Goal: Transaction & Acquisition: Obtain resource

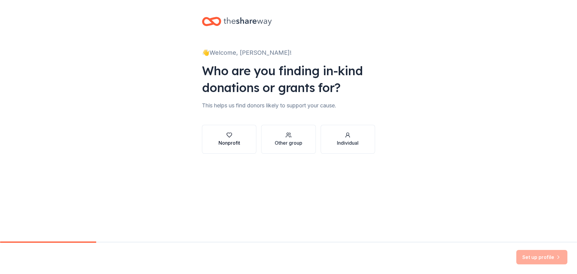
click at [230, 134] on icon "button" at bounding box center [229, 135] width 6 height 6
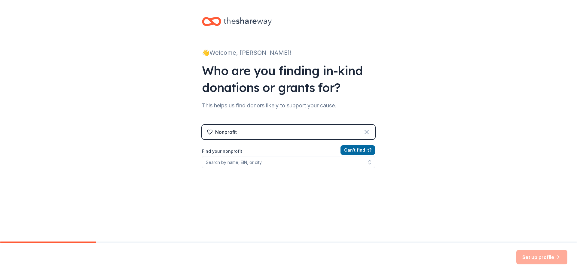
click at [363, 133] on icon at bounding box center [366, 131] width 7 height 7
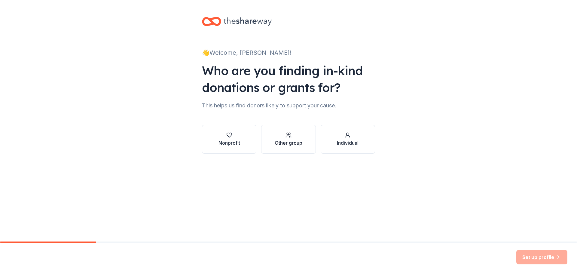
click at [287, 137] on icon "button" at bounding box center [289, 135] width 6 height 6
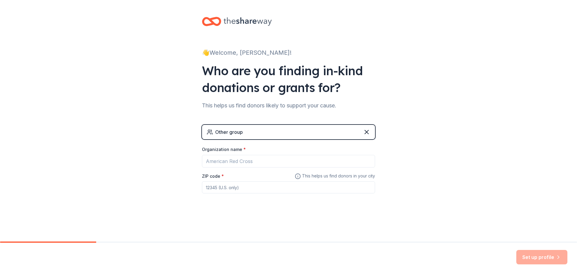
click at [298, 176] on icon at bounding box center [298, 176] width 6 height 7
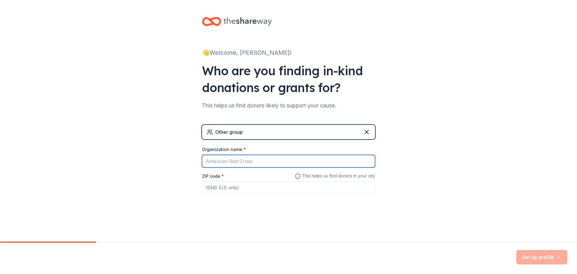
click at [262, 164] on input "Organization name *" at bounding box center [288, 161] width 173 height 13
type input "Walmart"
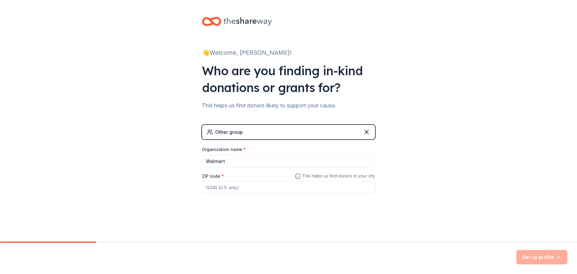
click at [225, 190] on input "ZIP code *" at bounding box center [288, 187] width 173 height 12
type input "29150"
click at [535, 259] on button "Set up profile" at bounding box center [541, 257] width 51 height 14
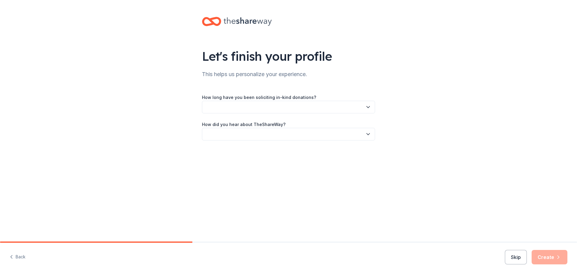
click at [368, 108] on icon "button" at bounding box center [368, 107] width 3 height 2
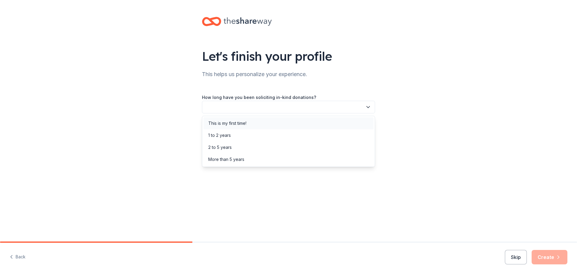
click at [241, 120] on div "This is my first time!" at bounding box center [227, 123] width 38 height 7
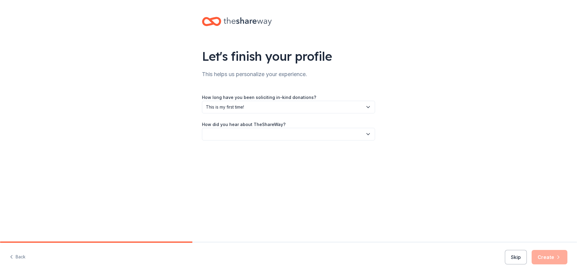
click at [367, 133] on icon "button" at bounding box center [368, 134] width 6 height 6
click at [230, 172] on div "Social media" at bounding box center [220, 174] width 25 height 7
click at [514, 258] on button "Skip" at bounding box center [516, 257] width 22 height 14
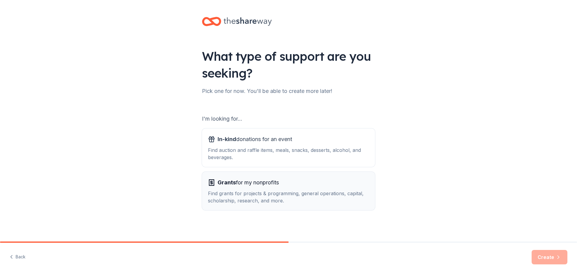
click at [307, 187] on div "Grants for my nonprofits" at bounding box center [288, 183] width 161 height 10
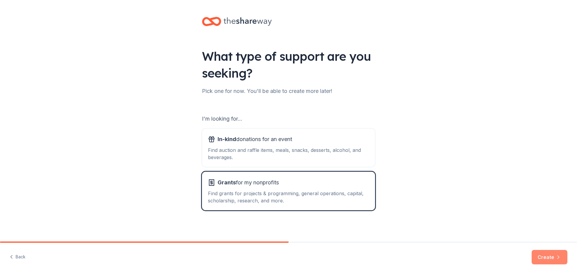
click at [551, 255] on button "Create" at bounding box center [550, 257] width 36 height 14
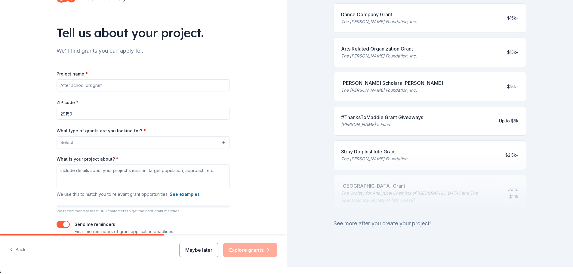
scroll to position [46, 0]
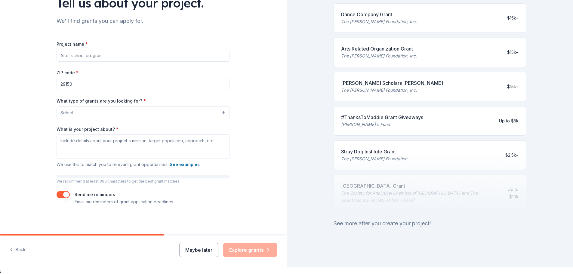
click at [187, 249] on button "Maybe later" at bounding box center [198, 250] width 39 height 14
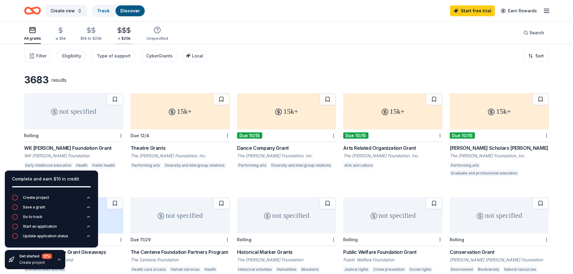
click at [124, 34] on div "> $20k" at bounding box center [124, 34] width 16 height 14
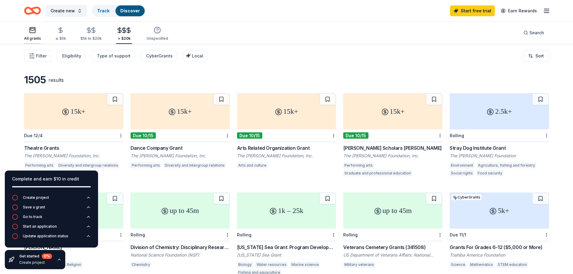
click at [29, 33] on icon "button" at bounding box center [32, 29] width 7 height 7
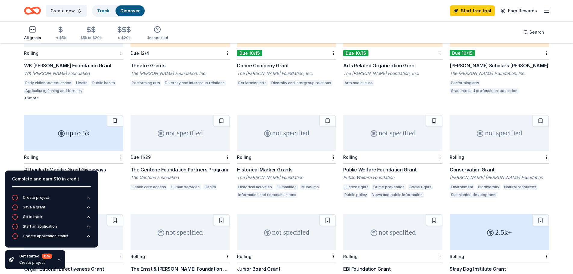
scroll to position [60, 0]
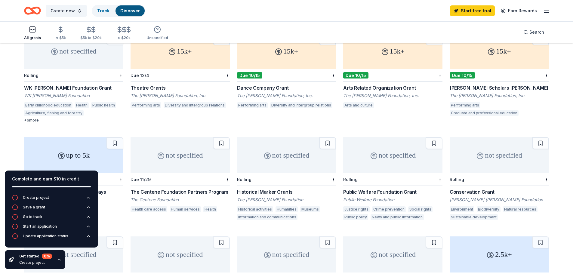
click at [114, 220] on div "up to 5k Rolling #ThanksToMaddie Grant Giveaways [PERSON_NAME]'s Fund Domestica…" at bounding box center [73, 179] width 99 height 85
click at [115, 225] on div "not specified Rolling WK [PERSON_NAME] Foundation [PERSON_NAME] [PERSON_NAME] F…" at bounding box center [286, 231] width 525 height 397
click at [127, 237] on div "not specified Rolling WK [PERSON_NAME] Foundation [PERSON_NAME] [PERSON_NAME] F…" at bounding box center [286, 231] width 525 height 397
